Goal: Find specific page/section: Find specific page/section

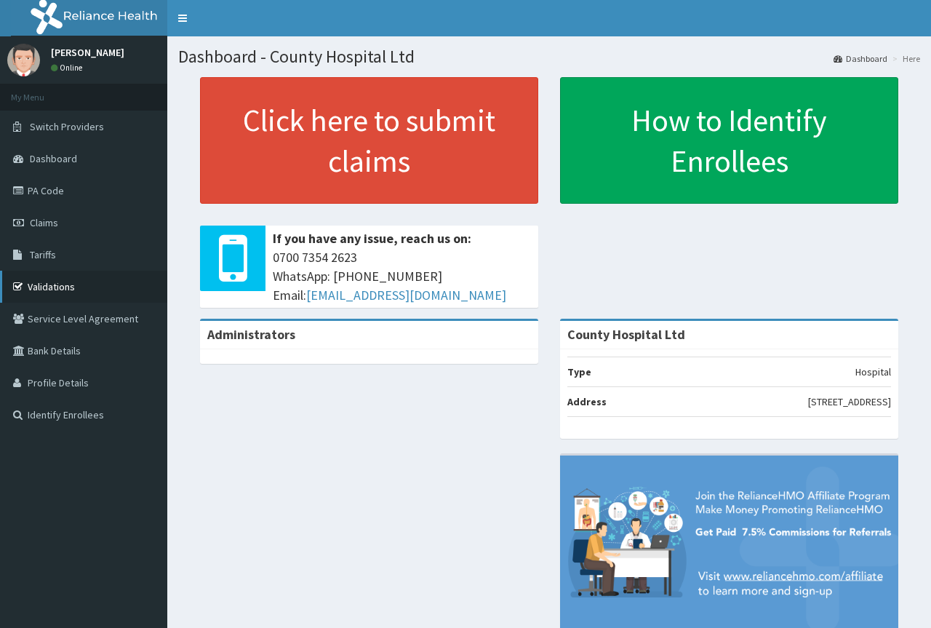
click at [101, 290] on link "Validations" at bounding box center [83, 286] width 167 height 32
click at [83, 288] on link "Validations" at bounding box center [83, 286] width 167 height 32
click at [91, 193] on link "PA Code" at bounding box center [83, 191] width 167 height 32
